Goal: Use online tool/utility: Utilize a website feature to perform a specific function

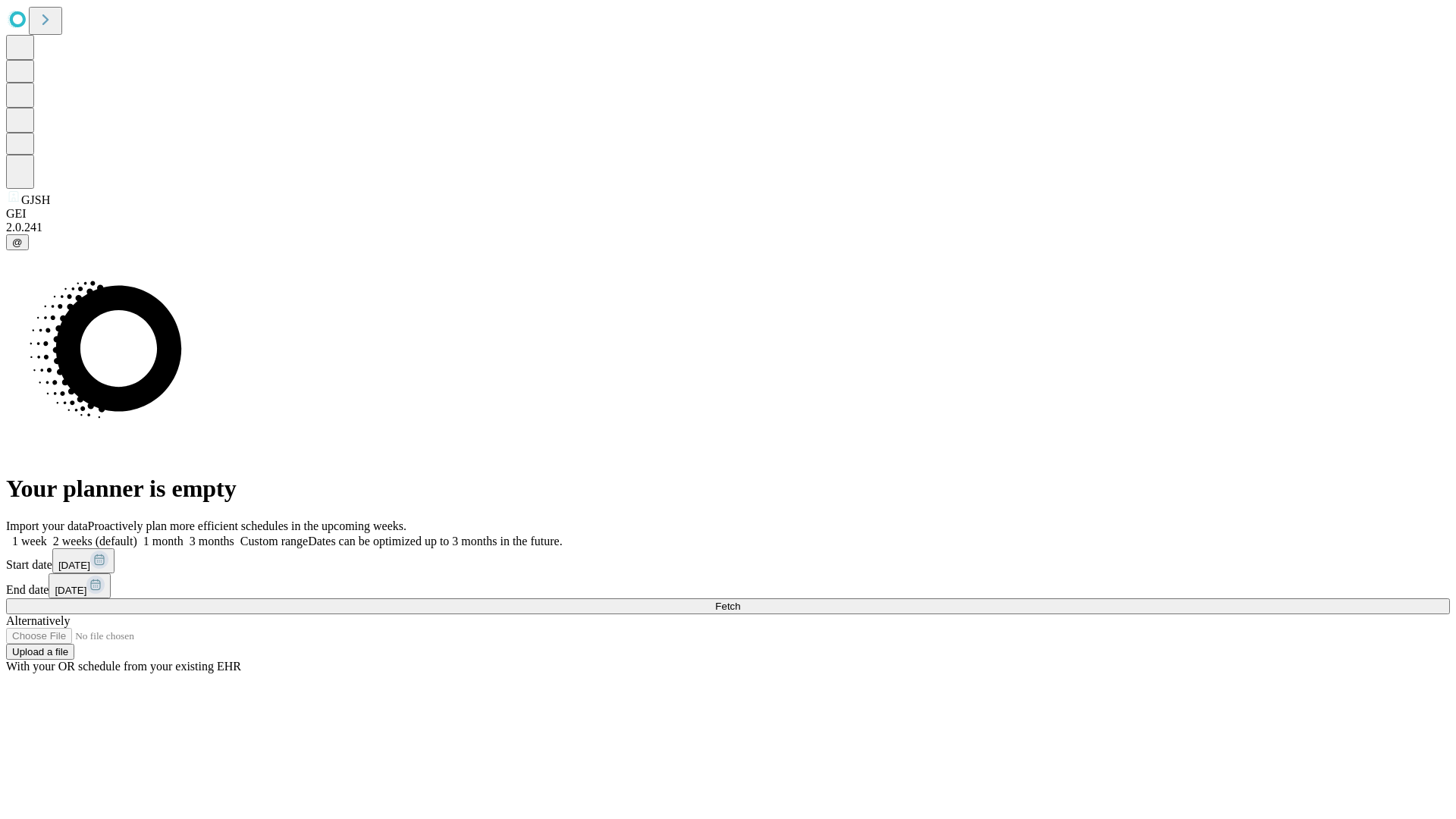
click at [740, 600] on span "Fetch" at bounding box center [728, 606] width 25 height 12
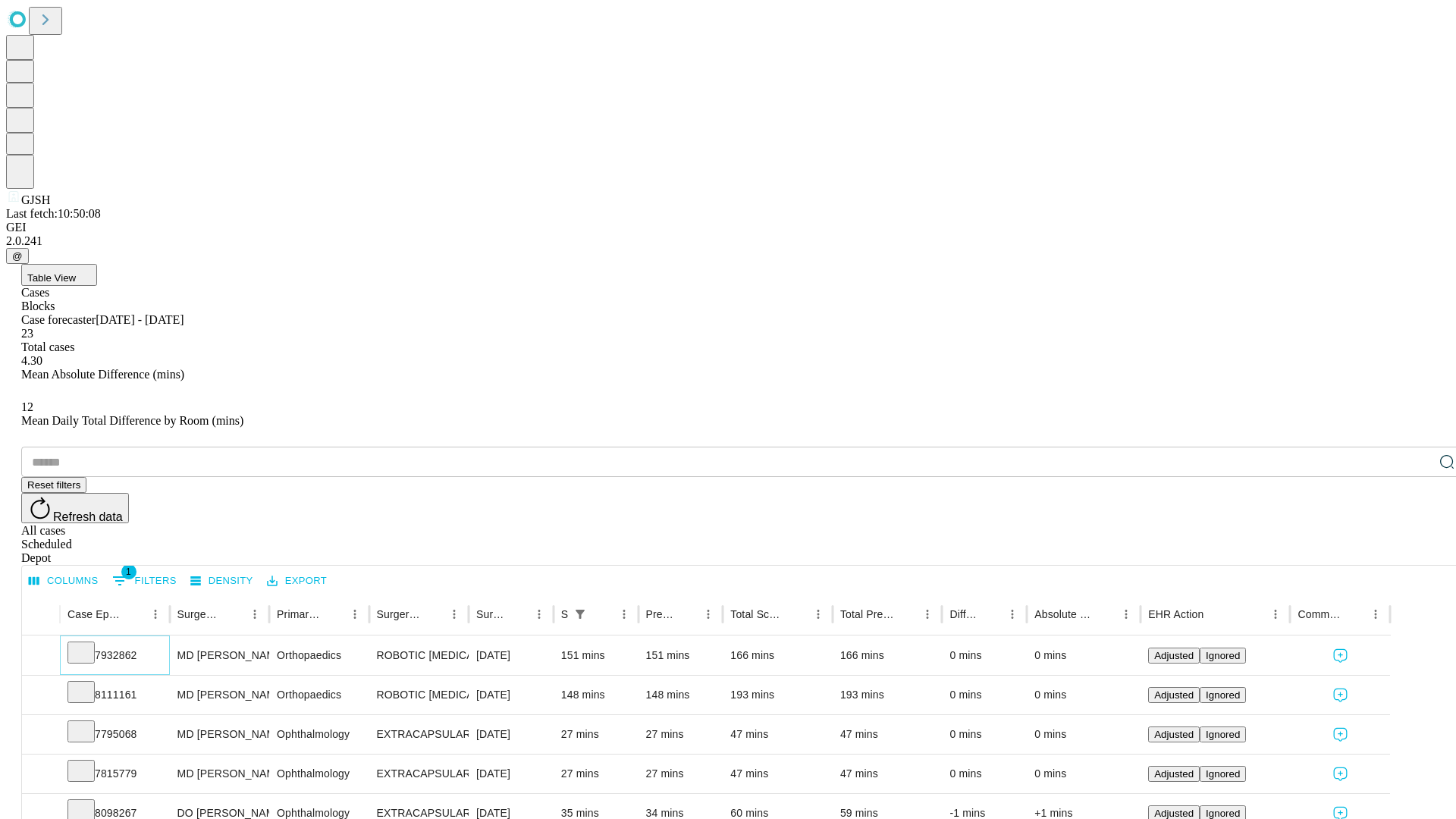
click at [89, 644] on icon at bounding box center [81, 651] width 15 height 15
